Goal: Task Accomplishment & Management: Use online tool/utility

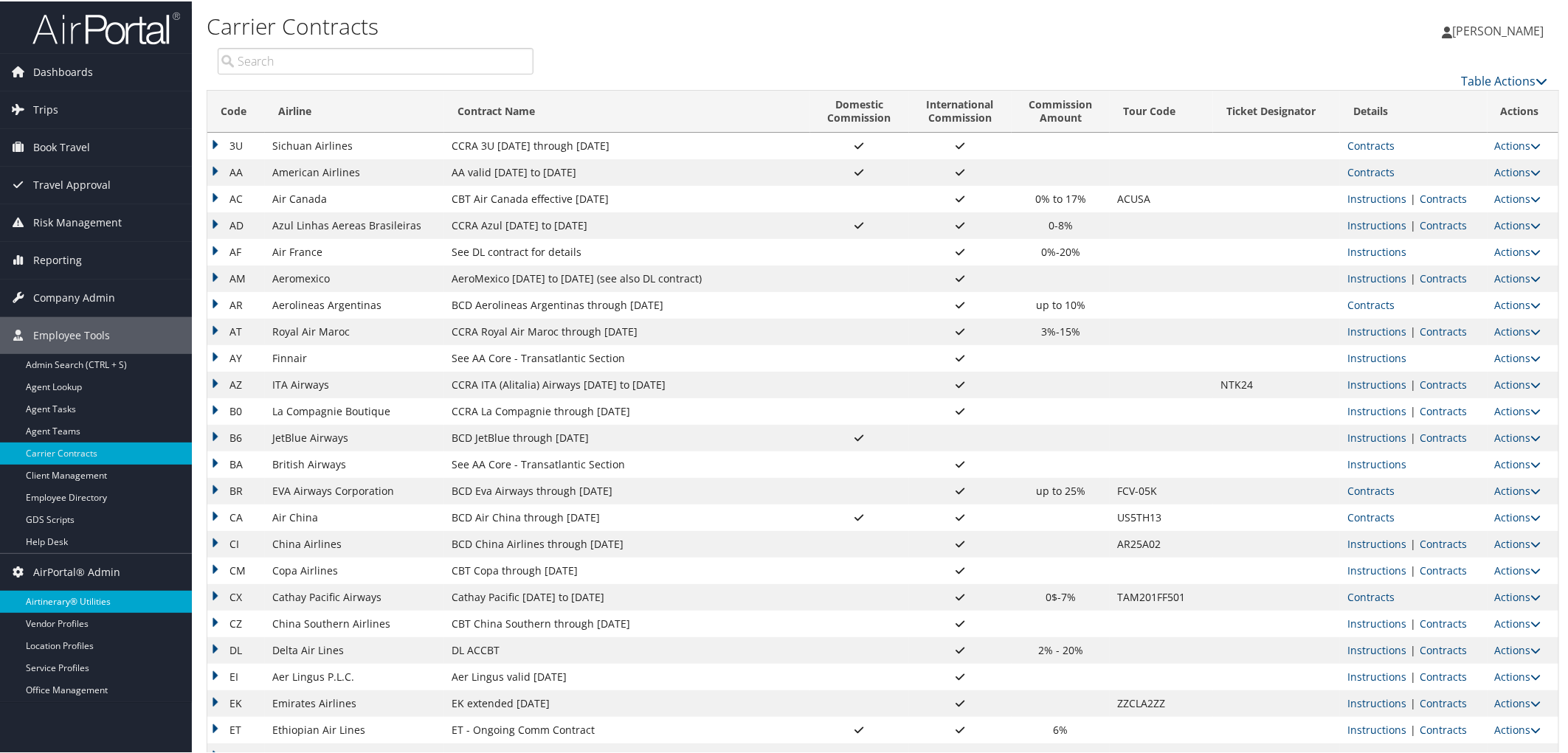
click at [101, 601] on link "Airtinerary® Utilities" at bounding box center [96, 600] width 192 height 22
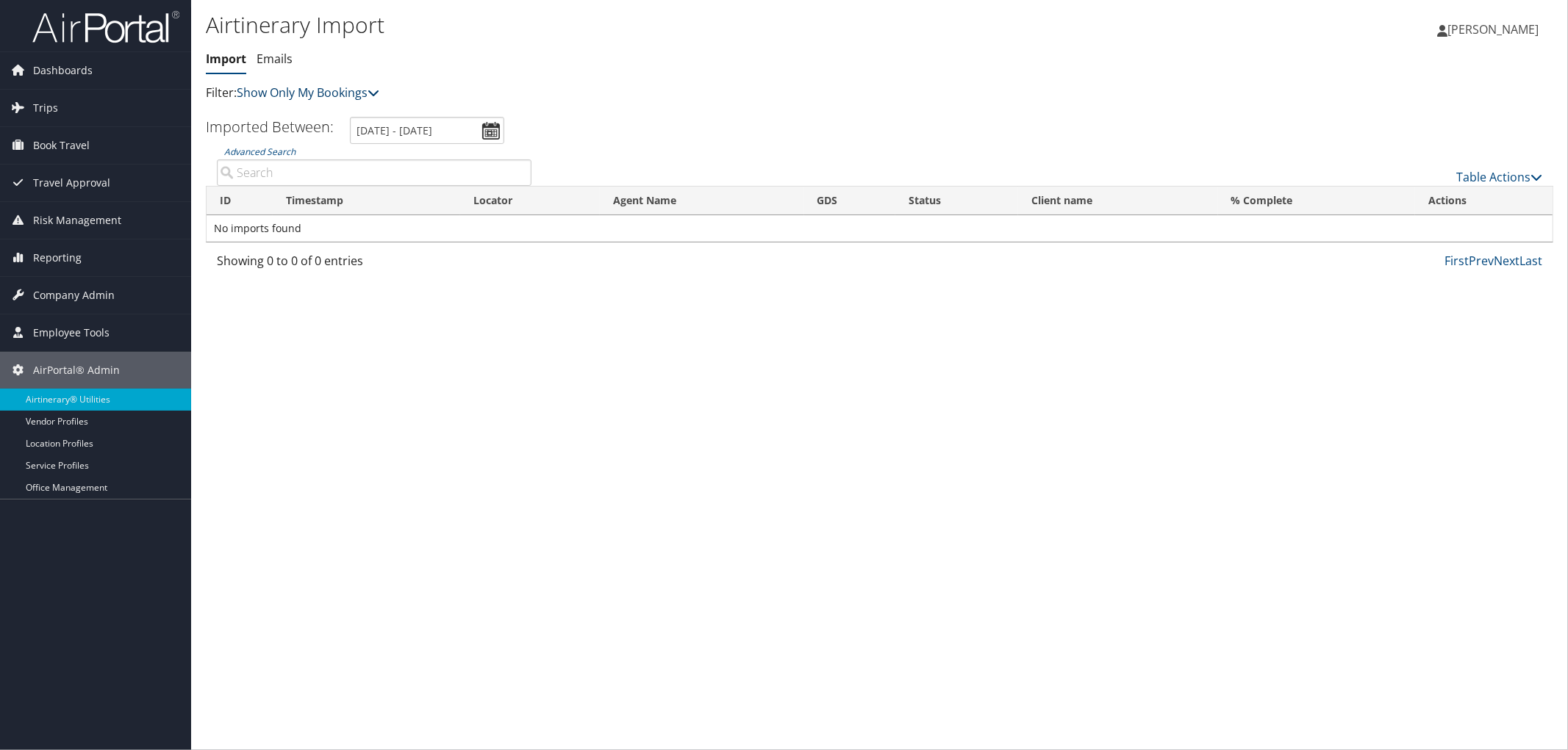
click at [350, 99] on link "Show Only My Bookings" at bounding box center [308, 93] width 142 height 16
click at [351, 120] on link "Show My TMC Bookings" at bounding box center [337, 114] width 194 height 25
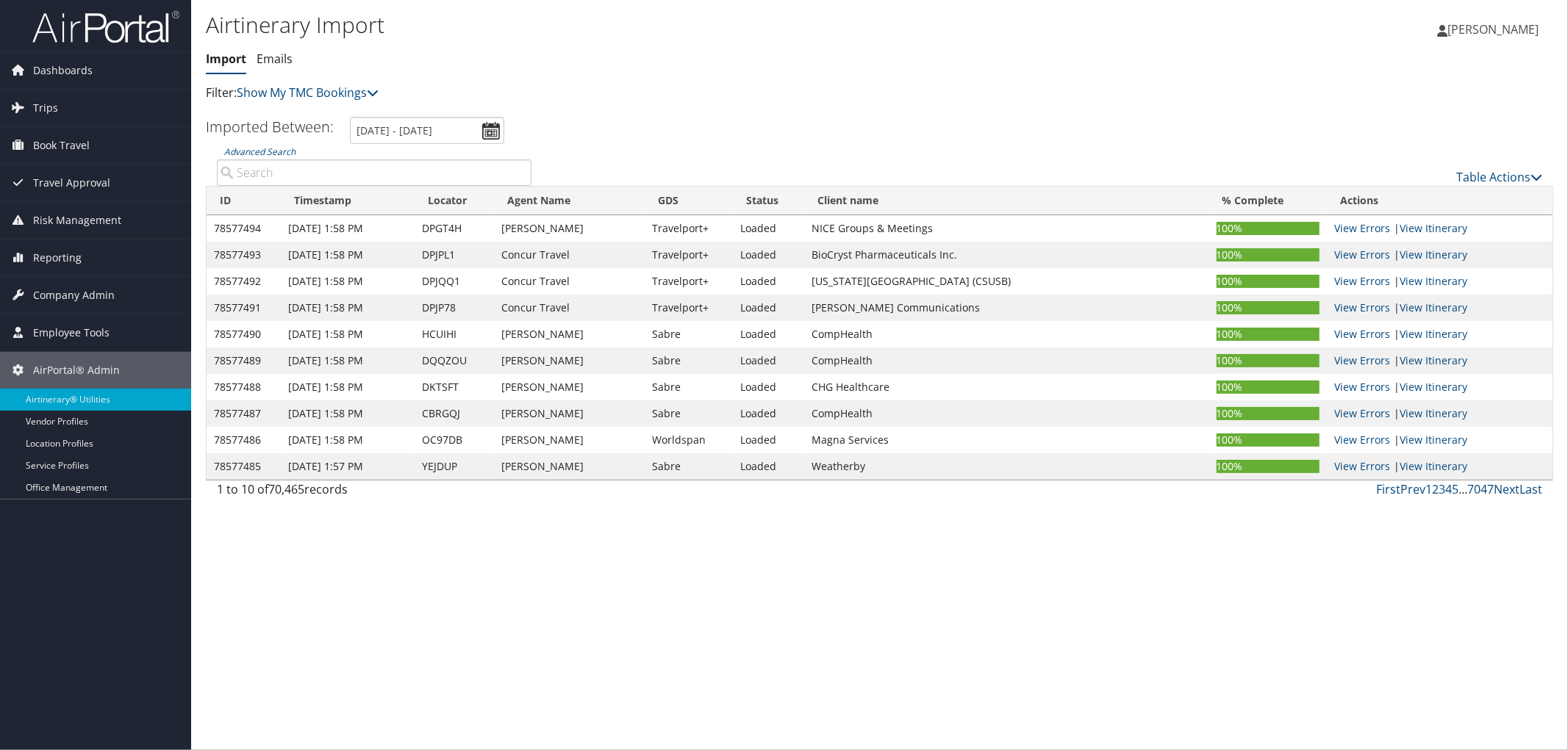
click at [1513, 188] on th "Actions" at bounding box center [1440, 200] width 226 height 29
click at [1510, 178] on link "Table Actions" at bounding box center [1499, 177] width 86 height 16
click at [1433, 229] on link "Import Itinerary" at bounding box center [1451, 223] width 194 height 25
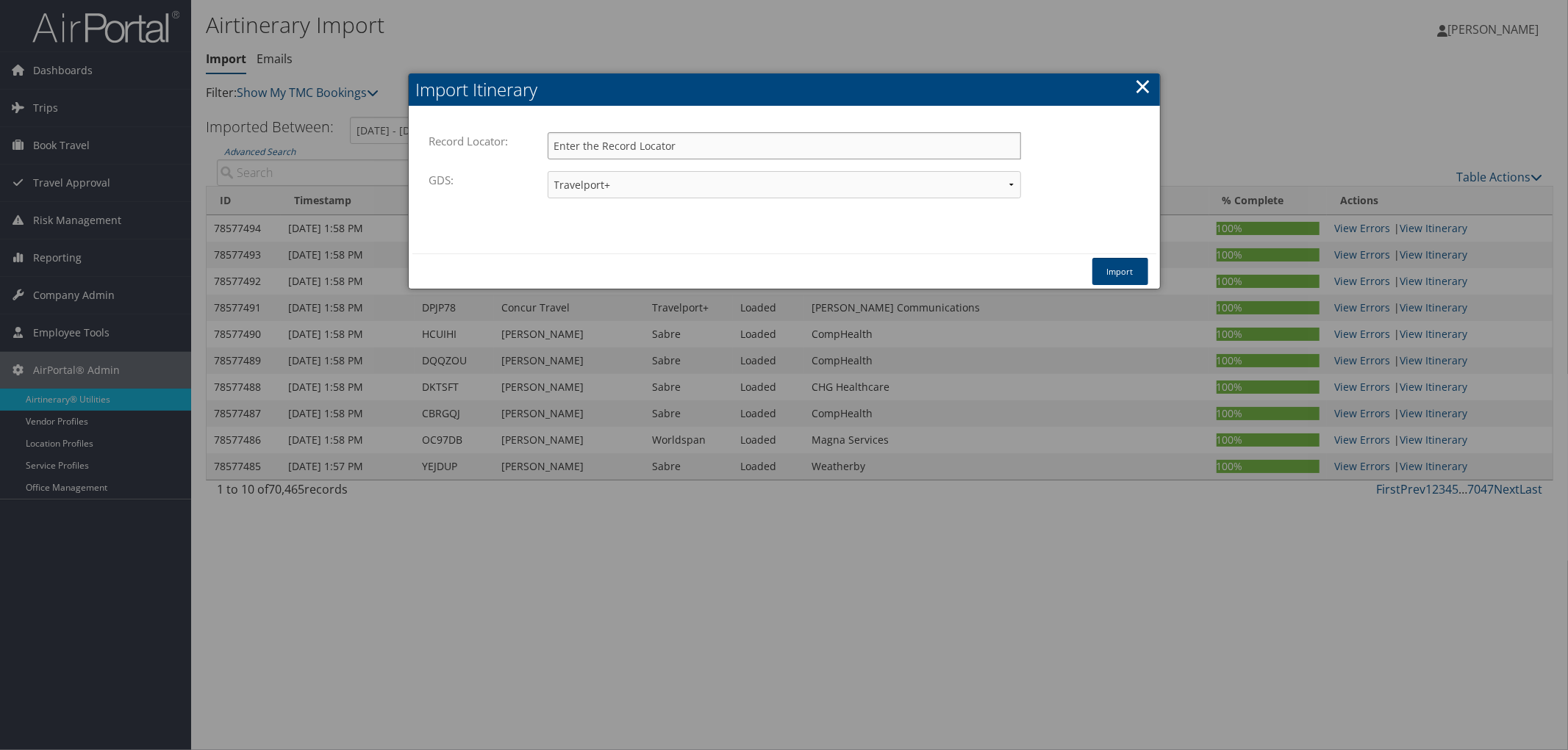
click at [640, 139] on input "Record Locator:" at bounding box center [785, 146] width 474 height 28
paste input "DPJKHT"
type input "DPJKHT"
click at [1100, 266] on button "Import" at bounding box center [1121, 271] width 56 height 28
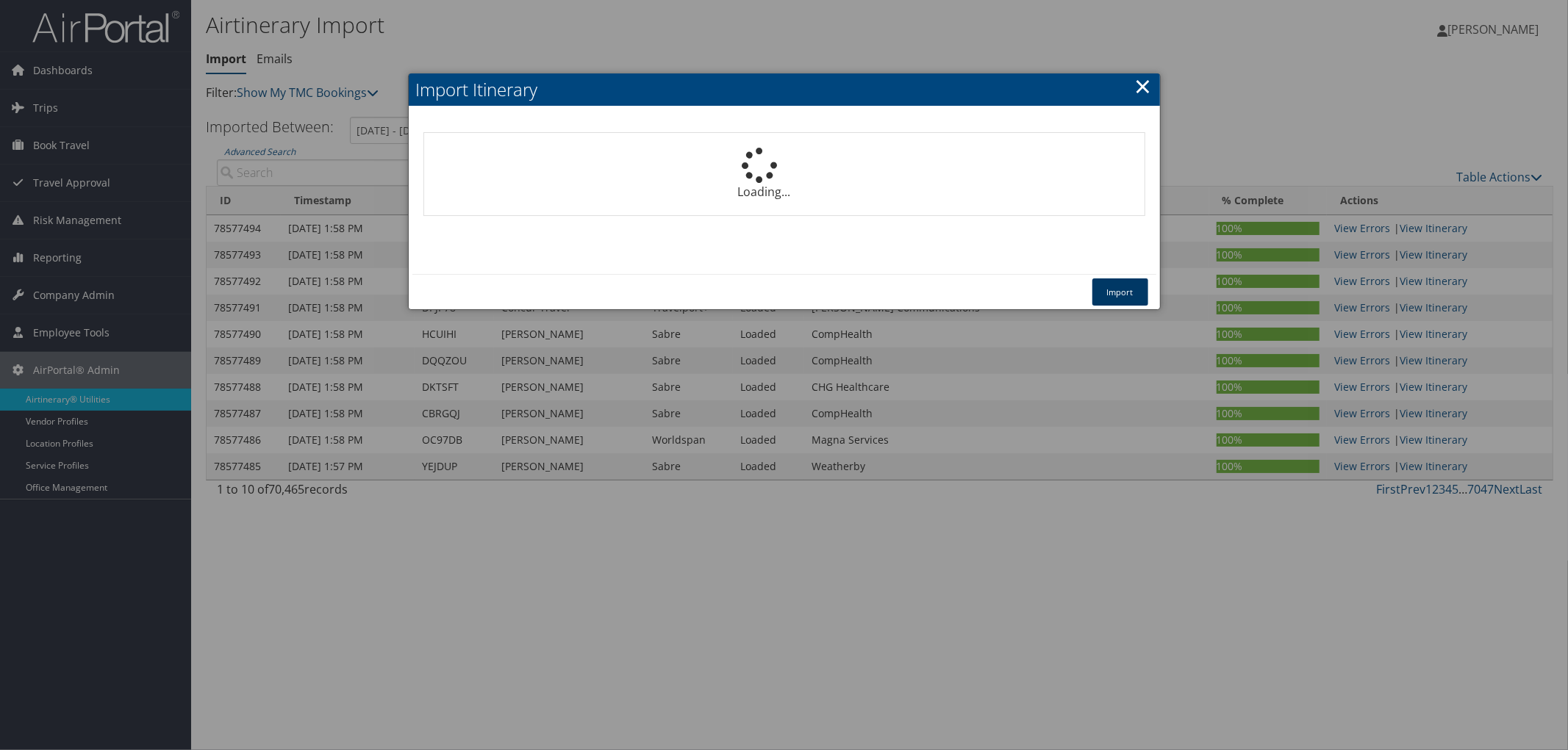
select select "1P"
